Goal: Find specific fact: Find specific fact

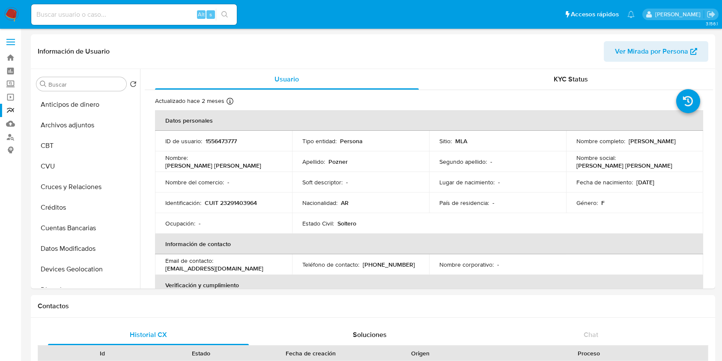
select select "10"
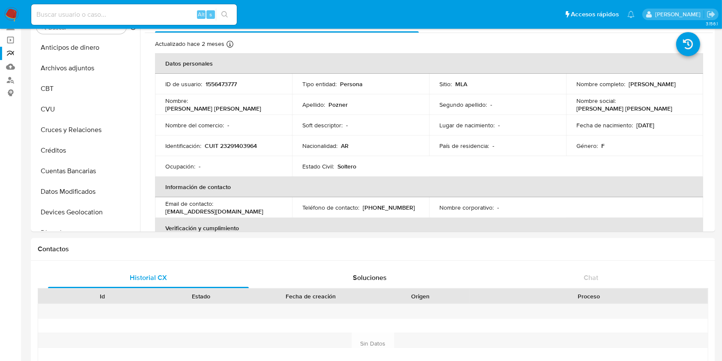
scroll to position [289, 0]
click at [144, 11] on input at bounding box center [134, 14] width 206 height 11
click at [145, 11] on input at bounding box center [134, 14] width 206 height 11
paste input "1556473777"
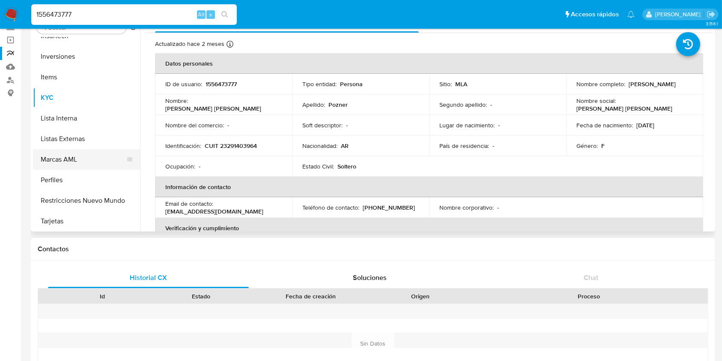
scroll to position [403, 0]
type input "1556473777"
click at [69, 190] on button "Restricciones Nuevo Mundo" at bounding box center [83, 199] width 100 height 21
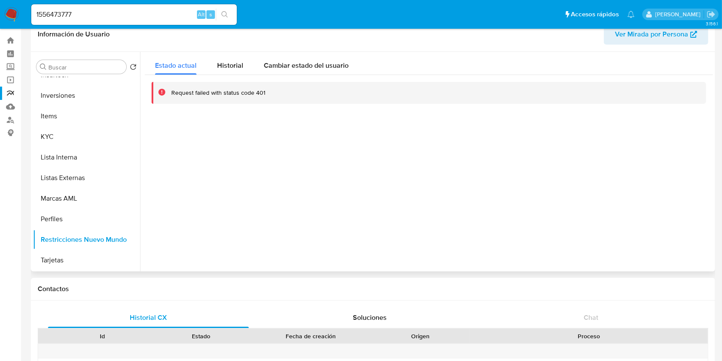
scroll to position [0, 0]
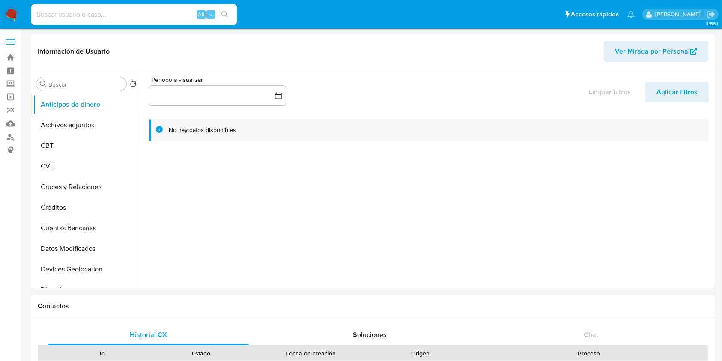
select select "10"
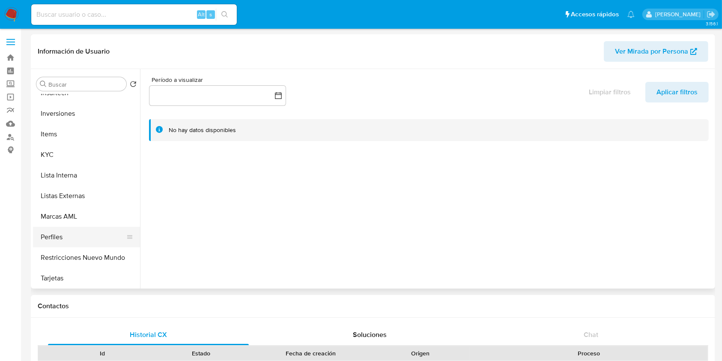
scroll to position [403, 0]
click at [79, 261] on button "Restricciones Nuevo Mundo" at bounding box center [83, 256] width 100 height 21
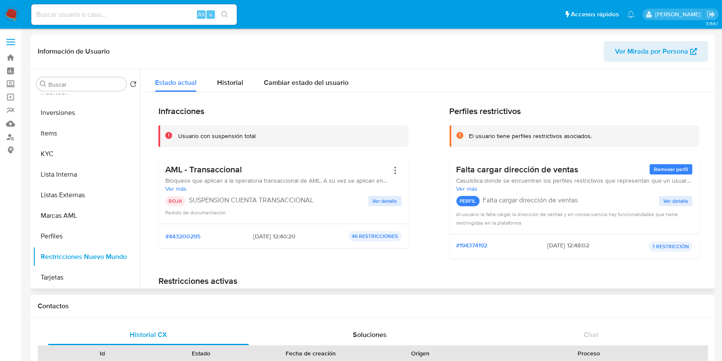
click at [179, 190] on span "Ver más" at bounding box center [277, 189] width 224 height 8
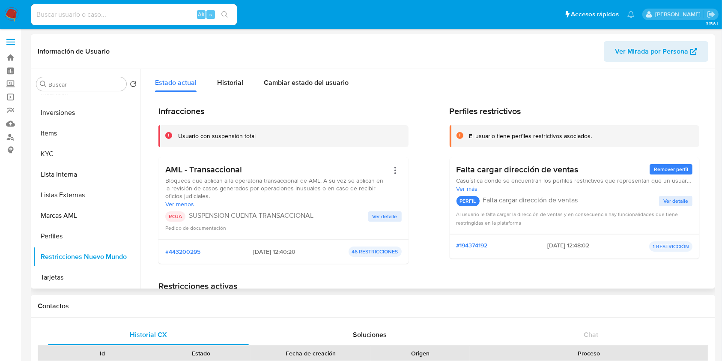
click at [389, 214] on span "Ver detalle" at bounding box center [385, 216] width 25 height 9
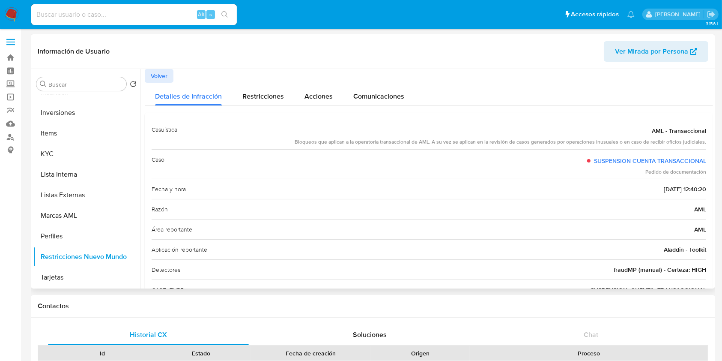
drag, startPoint x: 353, startPoint y: 141, endPoint x: 709, endPoint y: 143, distance: 356.3
click at [709, 143] on div "Casuística AML - Transaccional Bloqueos que aplican a la operatoria transaccion…" at bounding box center [429, 230] width 568 height 234
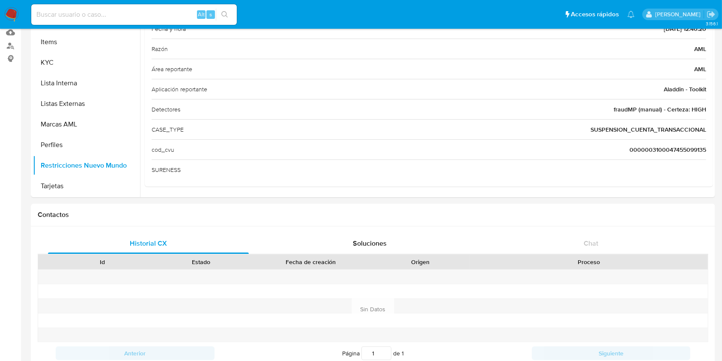
scroll to position [0, 0]
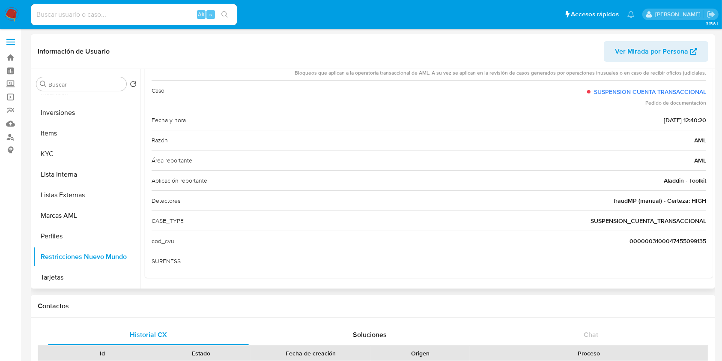
drag, startPoint x: 609, startPoint y: 196, endPoint x: 661, endPoint y: 196, distance: 51.8
click at [661, 196] on div "Detectores fraudMP (manual) - Certeza: HIGH" at bounding box center [429, 200] width 555 height 20
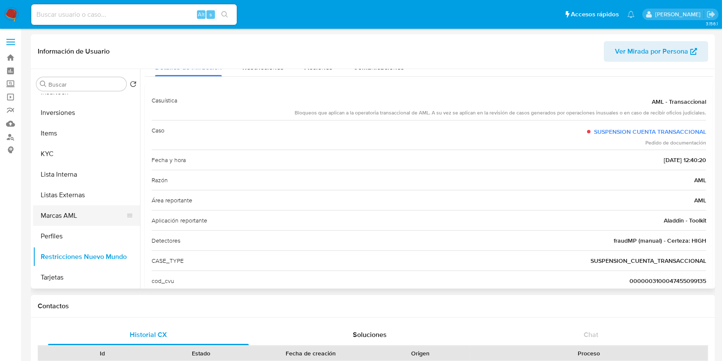
scroll to position [12, 0]
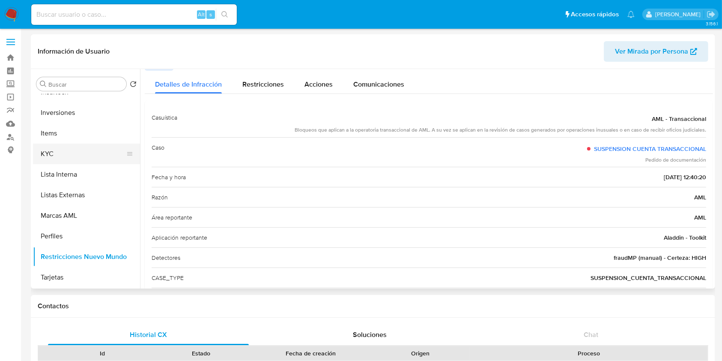
click at [62, 156] on button "KYC" at bounding box center [83, 153] width 100 height 21
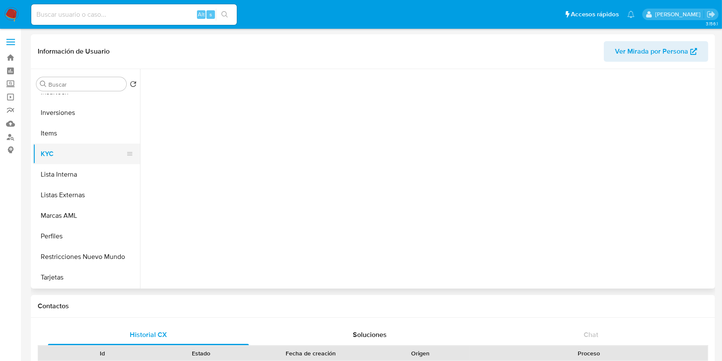
scroll to position [0, 0]
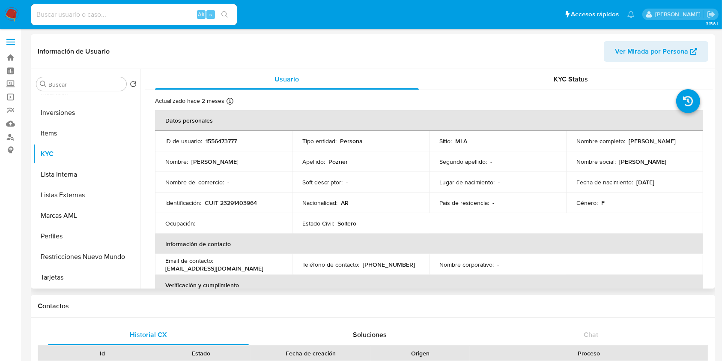
click at [239, 201] on p "CUIT 23291403964" at bounding box center [231, 203] width 52 height 8
copy p "23291403964"
click at [156, 9] on input at bounding box center [134, 14] width 206 height 11
paste input "160531524"
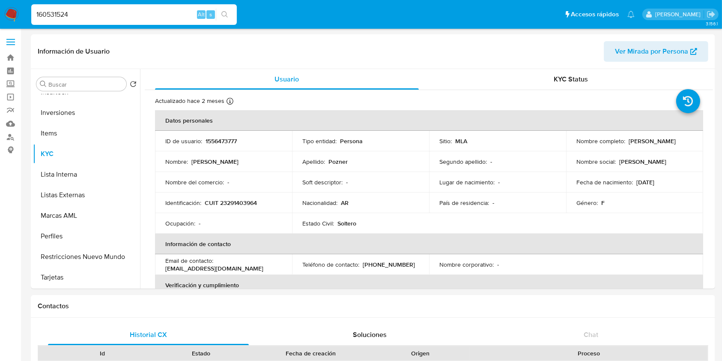
type input "160531524"
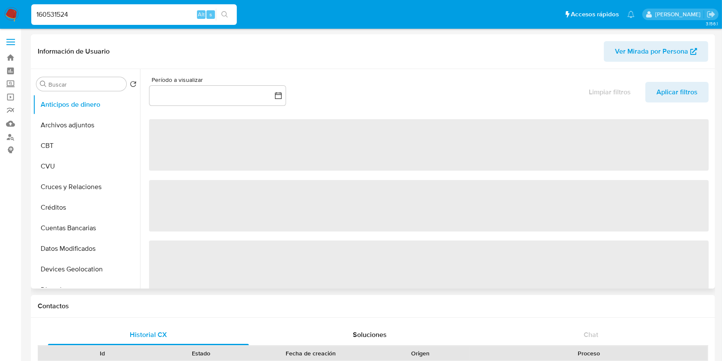
select select "10"
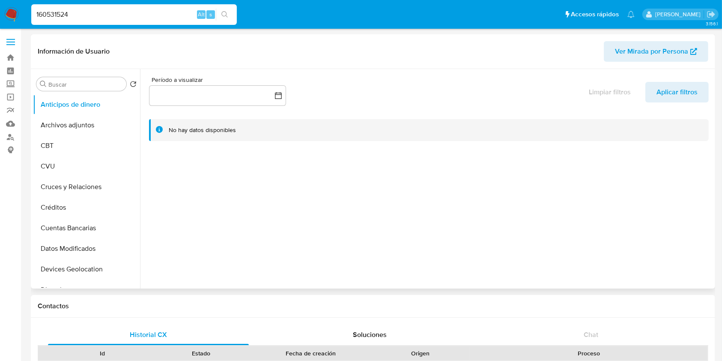
click at [138, 133] on div "Buscar Volver al orden por defecto Anticipos de dinero Archivos adjuntos CBT CV…" at bounding box center [373, 178] width 680 height 219
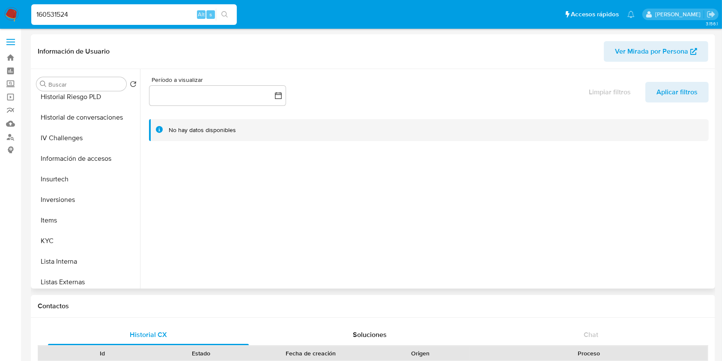
scroll to position [403, 0]
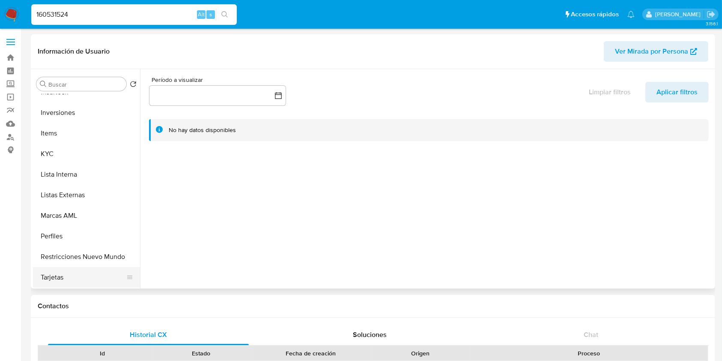
click at [57, 275] on button "Tarjetas" at bounding box center [83, 277] width 100 height 21
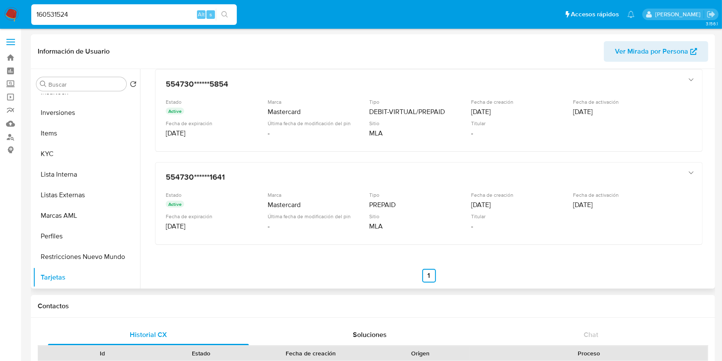
scroll to position [62, 0]
